Goal: Task Accomplishment & Management: Use online tool/utility

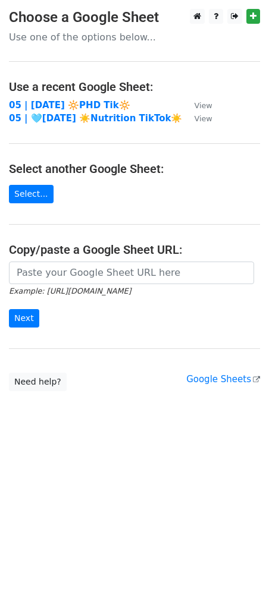
click at [70, 98] on main "Choose a Google Sheet Use one of the options below... Use a recent Google Sheet…" at bounding box center [134, 200] width 269 height 383
click at [81, 102] on strong "05 | [DATE] 🔆PHD Tik🔆" at bounding box center [69, 105] width 121 height 11
drag, startPoint x: 62, startPoint y: 302, endPoint x: 80, endPoint y: 272, distance: 35.2
click at [62, 300] on form "Example: [URL][DOMAIN_NAME] Next" at bounding box center [134, 295] width 251 height 67
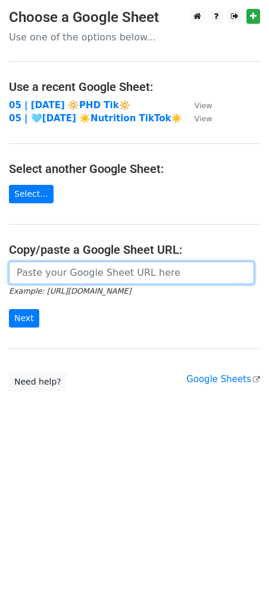
click at [82, 269] on input "url" at bounding box center [131, 273] width 245 height 23
paste input "https://docs.google.com/spreadsheets/d/1x_bZbUGM2ZF6ZoxCLY6R8Hsv_VORiQxIlEQP2v2…"
type input "https://docs.google.com/spreadsheets/d/1x_bZbUGM2ZF6ZoxCLY6R8Hsv_VORiQxIlEQP2v2…"
click at [9, 309] on input "Next" at bounding box center [24, 318] width 30 height 18
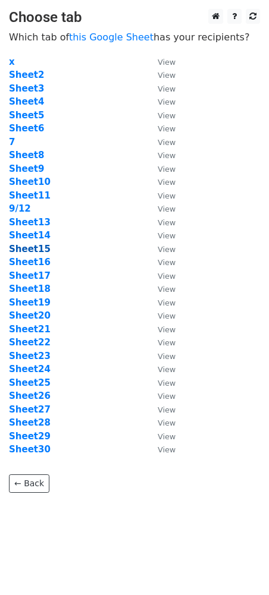
click at [37, 247] on strong "Sheet15" at bounding box center [30, 249] width 42 height 11
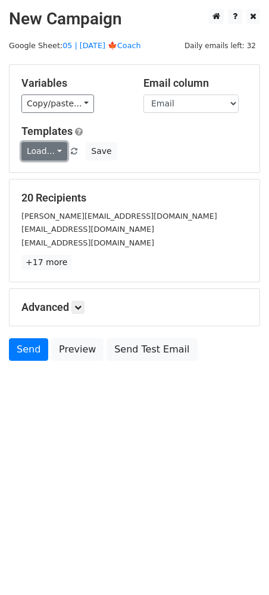
click at [43, 146] on link "Load..." at bounding box center [44, 151] width 46 height 18
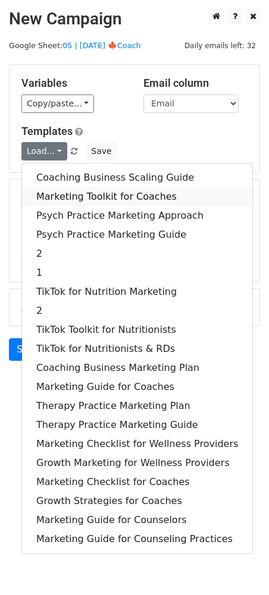
click at [53, 192] on link "Marketing Toolkit for Coaches" at bounding box center [137, 196] width 230 height 19
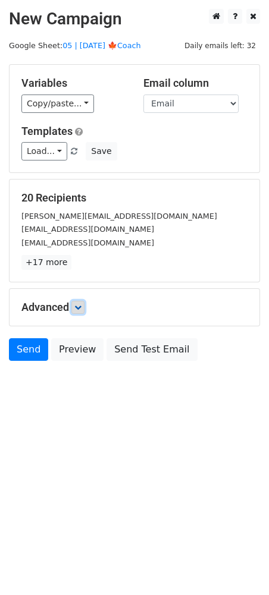
click at [78, 310] on icon at bounding box center [77, 307] width 7 height 7
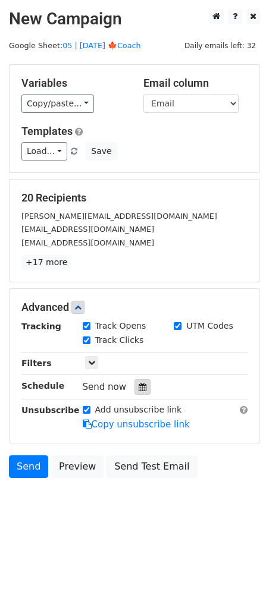
click at [139, 391] on icon at bounding box center [143, 387] width 8 height 8
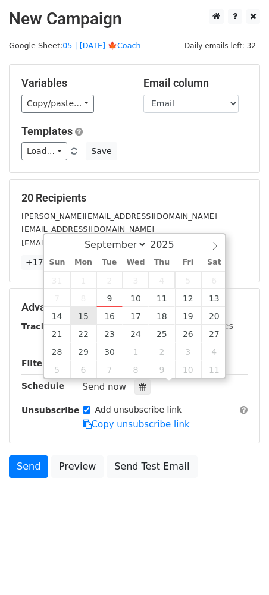
type input "2025-09-15 12:00"
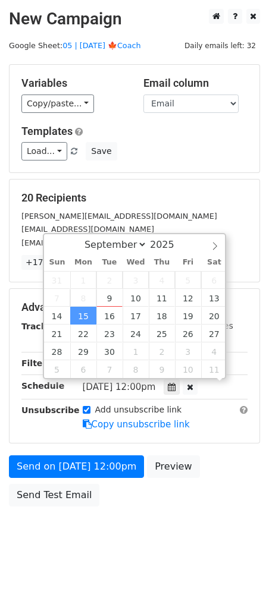
scroll to position [1, 0]
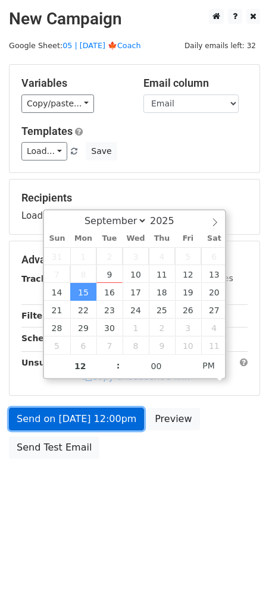
click at [84, 416] on link "Send on Sep 15 at 12:00pm" at bounding box center [76, 419] width 135 height 23
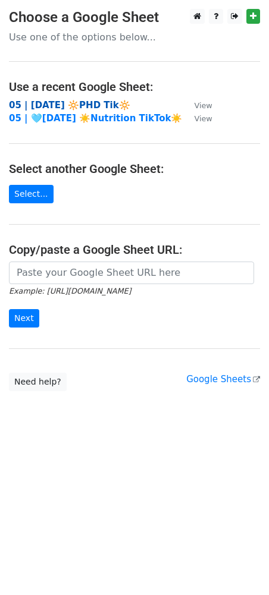
click at [92, 109] on strong "05 | [DATE] 🔆PHD Tik🔆" at bounding box center [69, 105] width 121 height 11
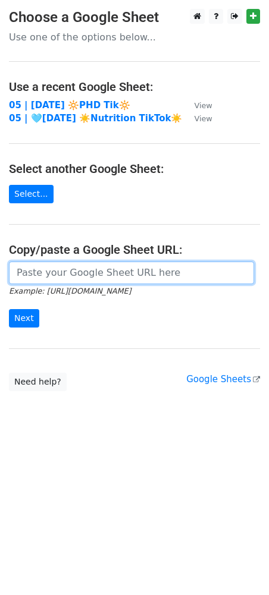
click at [81, 266] on input "url" at bounding box center [131, 273] width 245 height 23
paste input "[URL][DOMAIN_NAME]"
type input "[URL][DOMAIN_NAME]"
click at [9, 309] on input "Next" at bounding box center [24, 318] width 30 height 18
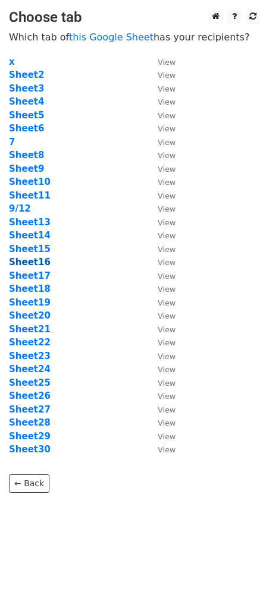
click at [36, 260] on strong "Sheet16" at bounding box center [30, 262] width 42 height 11
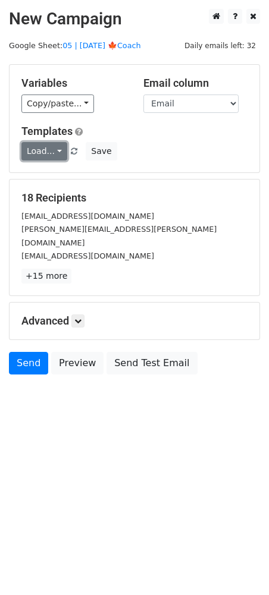
click at [45, 151] on link "Load..." at bounding box center [44, 151] width 46 height 18
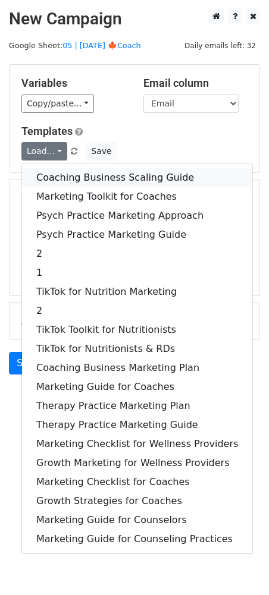
click at [49, 173] on link "Coaching Business Scaling Guide" at bounding box center [137, 177] width 230 height 19
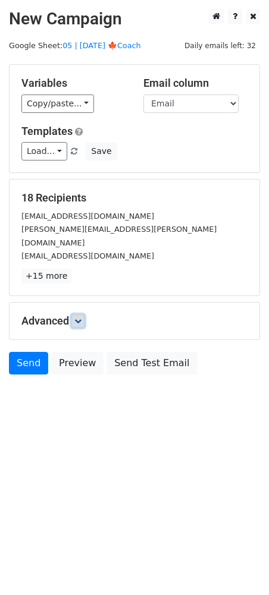
click at [78, 318] on icon at bounding box center [77, 321] width 7 height 7
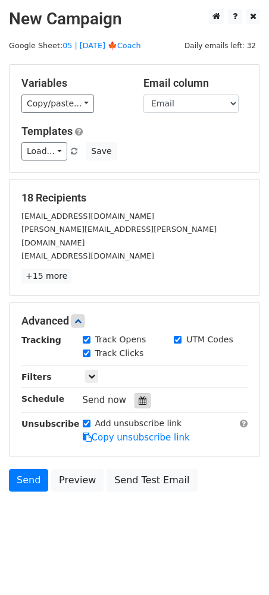
click at [142, 393] on div at bounding box center [142, 400] width 16 height 15
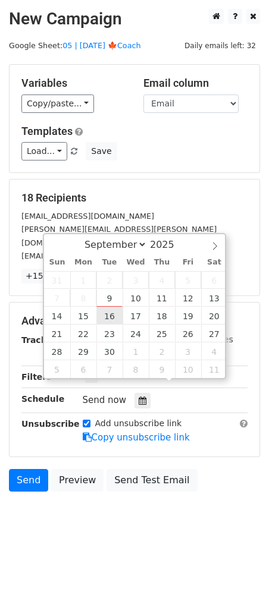
type input "[DATE] 12:00"
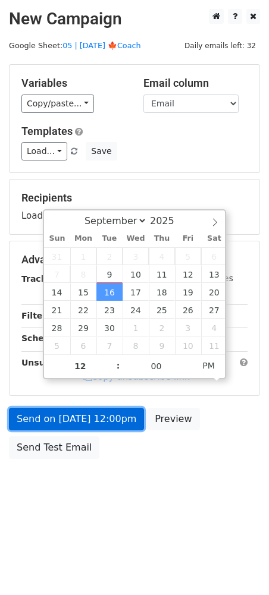
click at [104, 424] on link "Send on [DATE] 12:00pm" at bounding box center [76, 419] width 135 height 23
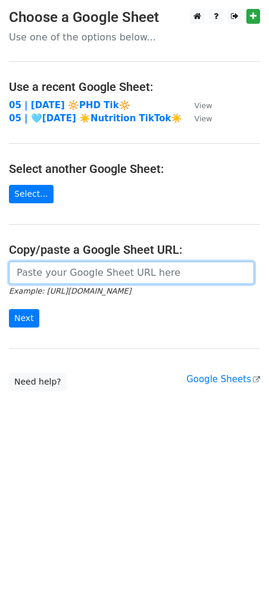
click at [104, 276] on input "url" at bounding box center [131, 273] width 245 height 23
paste input "[URL][DOMAIN_NAME]"
type input "[URL][DOMAIN_NAME]"
click at [9, 309] on input "Next" at bounding box center [24, 318] width 30 height 18
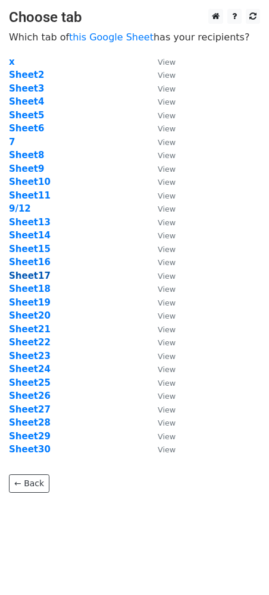
click at [39, 277] on strong "Sheet17" at bounding box center [30, 276] width 42 height 11
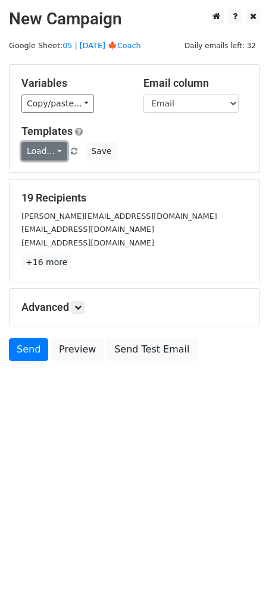
click at [50, 148] on link "Load..." at bounding box center [44, 151] width 46 height 18
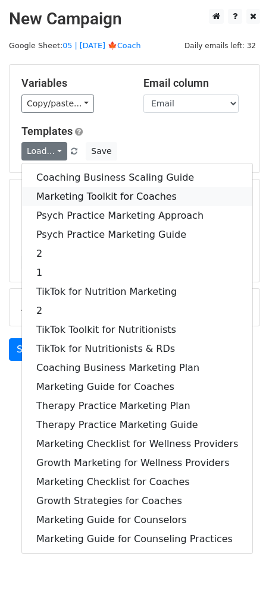
click at [62, 192] on link "Marketing Toolkit for Coaches" at bounding box center [137, 196] width 230 height 19
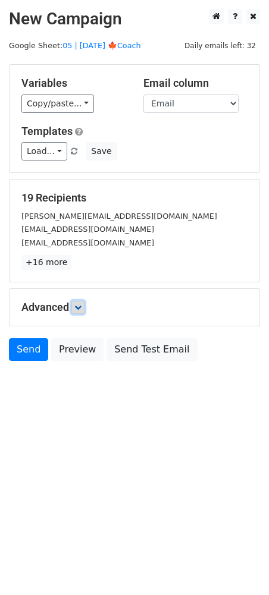
click at [82, 304] on icon at bounding box center [77, 307] width 7 height 7
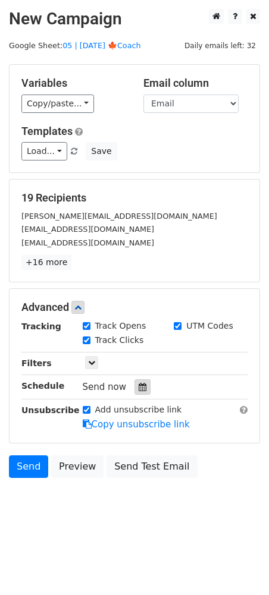
click at [139, 387] on icon at bounding box center [143, 387] width 8 height 8
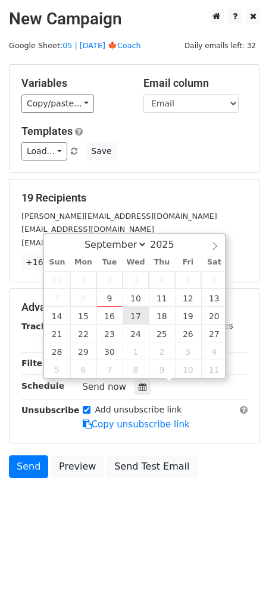
type input "2025-09-17 12:00"
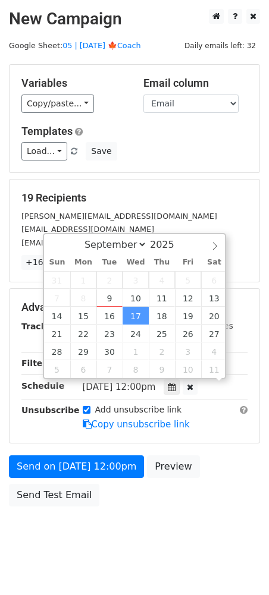
scroll to position [1, 0]
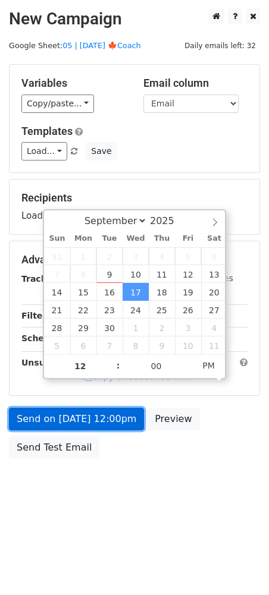
click at [105, 415] on link "Send on Sep 17 at 12:00pm" at bounding box center [76, 419] width 135 height 23
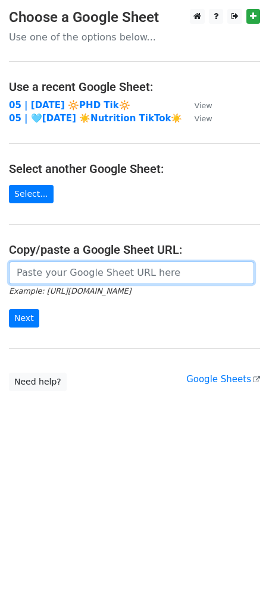
click at [67, 277] on input "url" at bounding box center [131, 273] width 245 height 23
paste input "[URL][DOMAIN_NAME]"
type input "[URL][DOMAIN_NAME]"
click at [9, 309] on input "Next" at bounding box center [24, 318] width 30 height 18
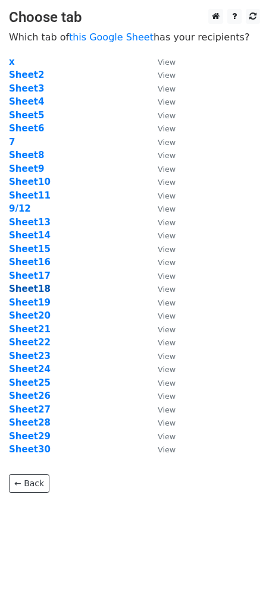
click at [40, 289] on strong "Sheet18" at bounding box center [30, 289] width 42 height 11
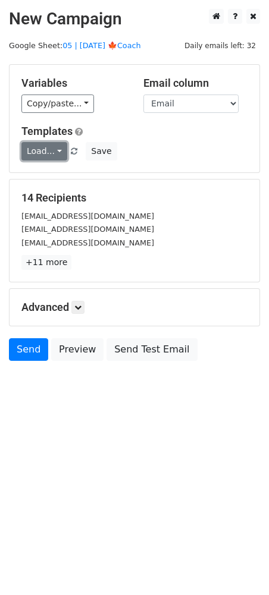
click at [42, 151] on link "Load..." at bounding box center [44, 151] width 46 height 18
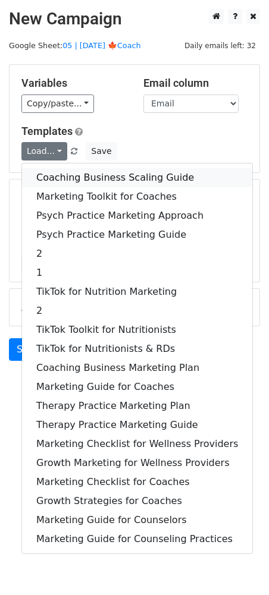
click at [57, 173] on link "Coaching Business Scaling Guide" at bounding box center [137, 177] width 230 height 19
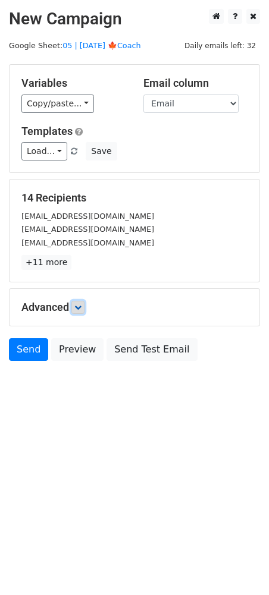
click at [80, 302] on link at bounding box center [77, 307] width 13 height 13
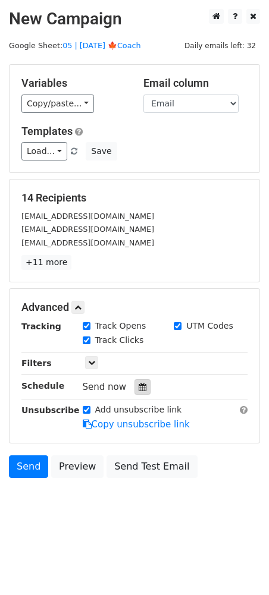
click at [139, 384] on icon at bounding box center [143, 387] width 8 height 8
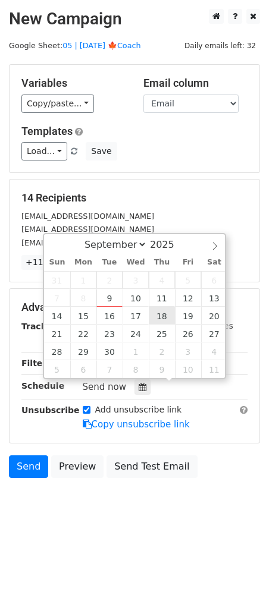
type input "2025-09-18 12:00"
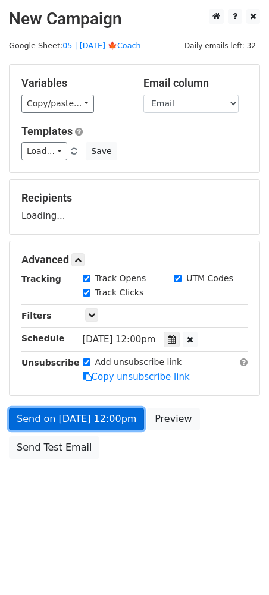
click at [92, 428] on link "Send on Sep 18 at 12:00pm" at bounding box center [76, 419] width 135 height 23
